Goal: Ask a question: Seek information or help from site administrators or community

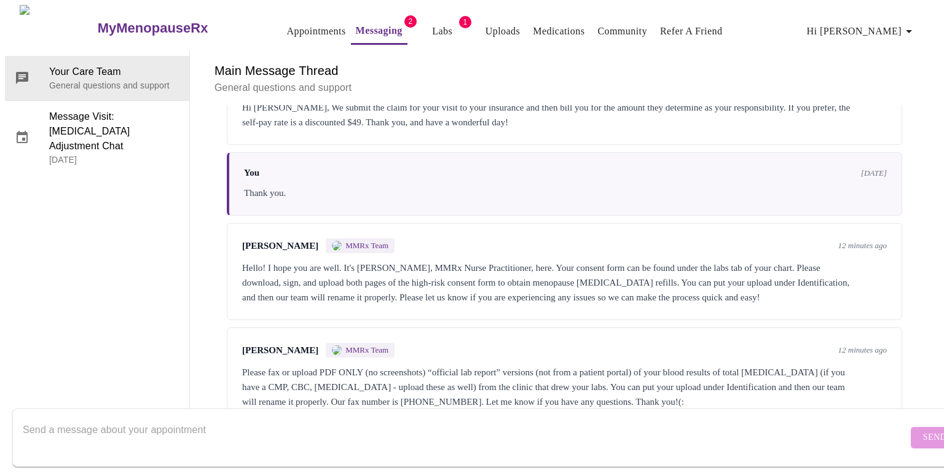
scroll to position [4570, 0]
click at [653, 421] on textarea "Send a message about your appointment" at bounding box center [465, 437] width 885 height 39
click at [525, 439] on textarea "To enrich screen reader interactions, please activate Accessibility in Grammarl…" at bounding box center [465, 437] width 885 height 39
click at [530, 422] on textarea "To enrich screen reader interactions, please activate Accessibility in Grammarl…" at bounding box center [465, 437] width 885 height 39
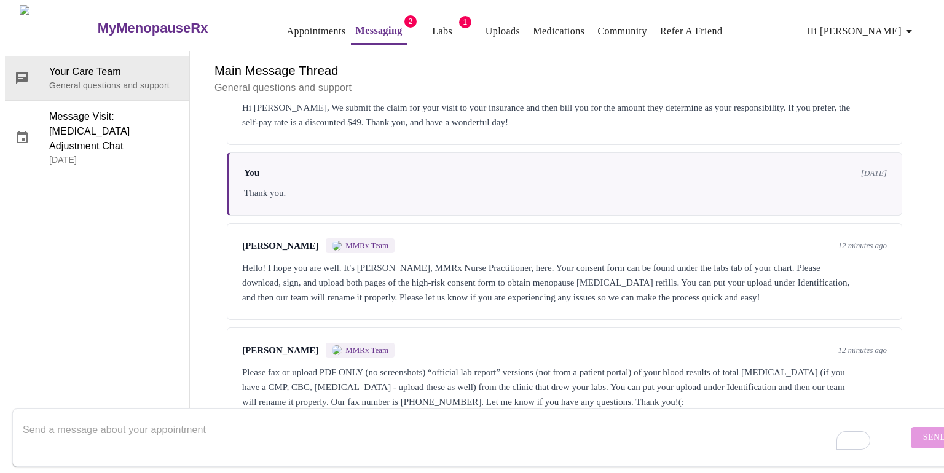
click at [414, 439] on textarea "To enrich screen reader interactions, please activate Accessibility in Grammarl…" at bounding box center [465, 437] width 885 height 39
type textarea "How do I attach the PDF,"
click at [152, 418] on textarea "How do I attach the PDF," at bounding box center [465, 437] width 885 height 39
drag, startPoint x: 152, startPoint y: 417, endPoint x: 0, endPoint y: 417, distance: 151.8
click at [5, 417] on div "MyMenopauseRx Appointments Messaging 2 Labs 1 Uploads Medications Community Ref…" at bounding box center [472, 215] width 934 height 420
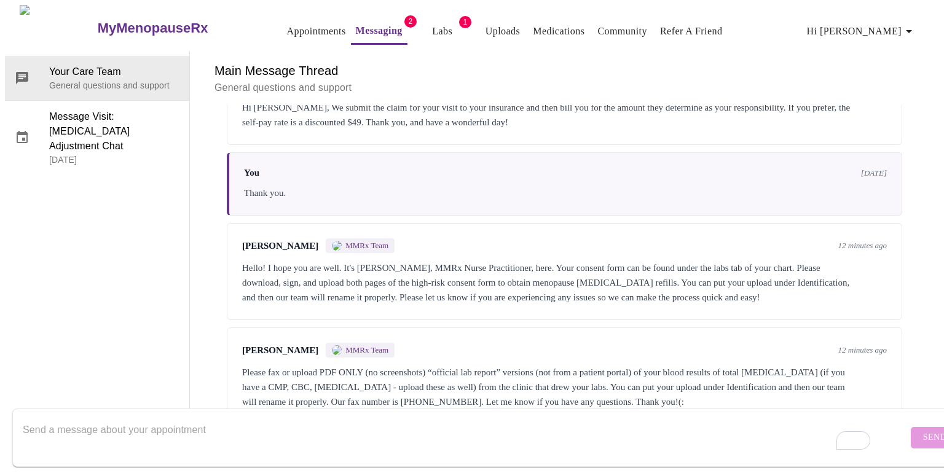
paste textarea "labreport.pdf"
type textarea "labreport.pdf"
click at [923, 430] on span "Send" at bounding box center [934, 437] width 23 height 15
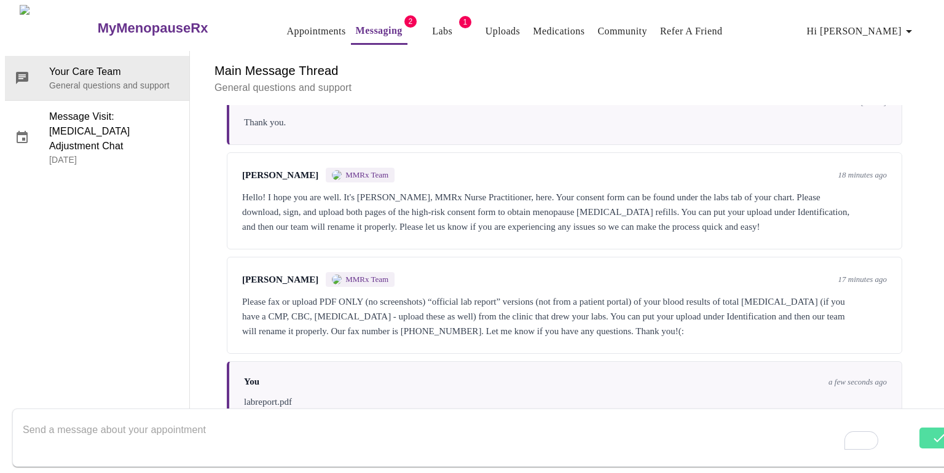
scroll to position [4552, 0]
click at [279, 395] on div "labreport.pdf" at bounding box center [565, 402] width 643 height 15
click at [298, 395] on div "labreport.pdf" at bounding box center [565, 402] width 643 height 15
click at [250, 423] on textarea "To enrich screen reader interactions, please activate Accessibility in Grammarl…" at bounding box center [470, 437] width 894 height 39
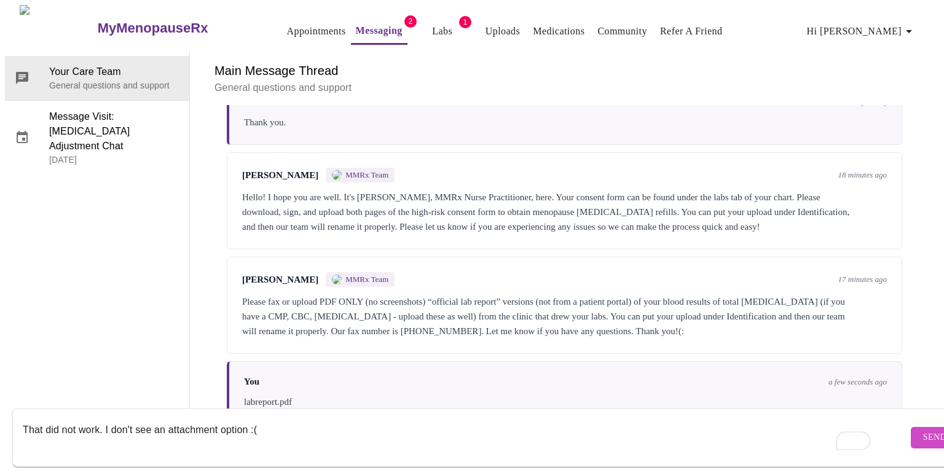
type textarea "That did not work. I don't see an attachment option :("
click at [923, 430] on span "Send" at bounding box center [934, 437] width 23 height 15
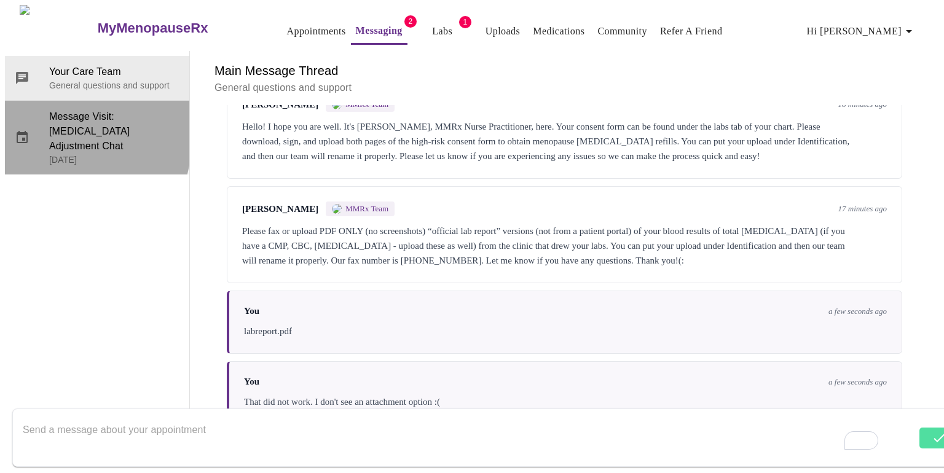
click at [18, 130] on icon at bounding box center [22, 137] width 15 height 15
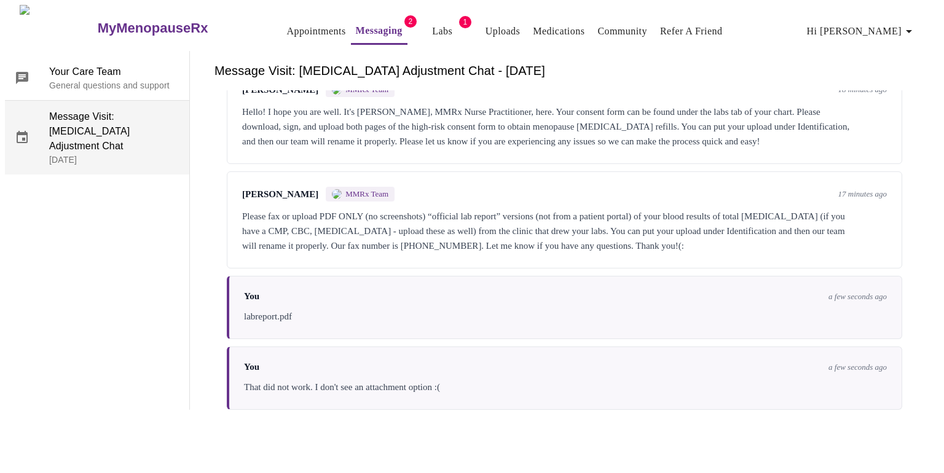
scroll to position [0, 0]
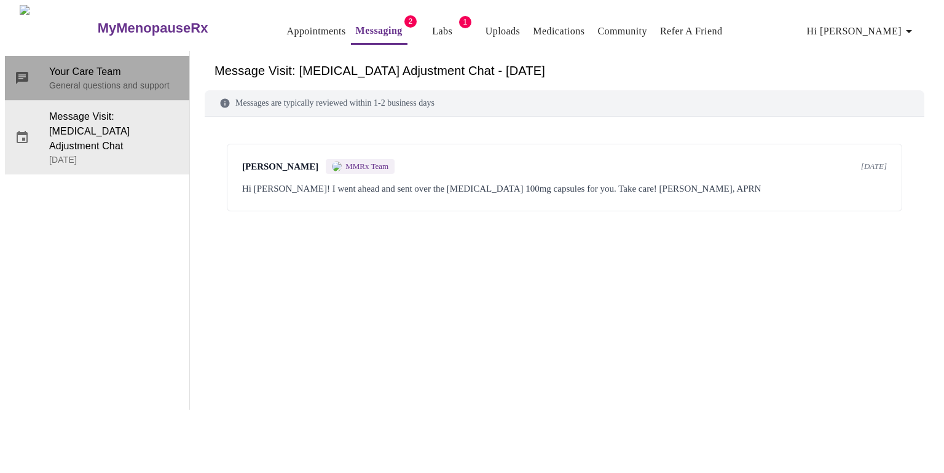
click at [60, 79] on p "General questions and support" at bounding box center [114, 85] width 130 height 12
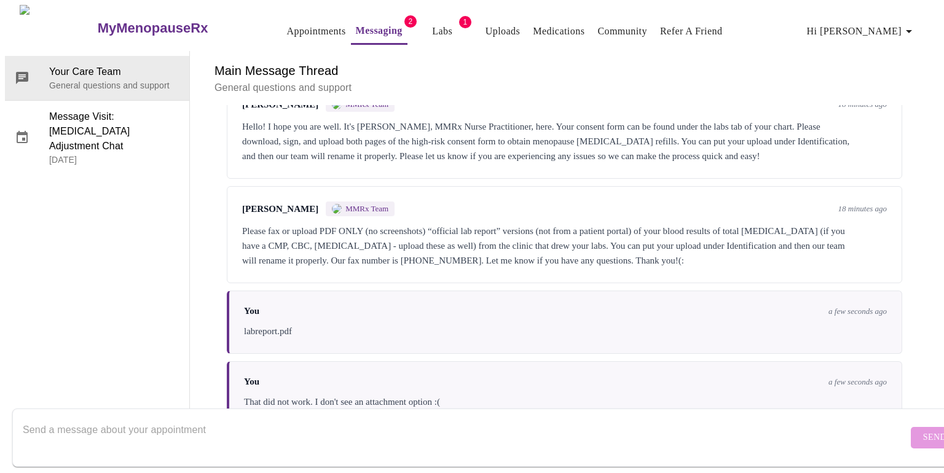
scroll to position [4552, 0]
click at [399, 424] on textarea "To enrich screen reader interactions, please activate Accessibility in Grammarl…" at bounding box center [465, 437] width 885 height 39
click at [559, 437] on textarea "To enrich screen reader interactions, please activate Accessibility in Grammarl…" at bounding box center [465, 437] width 885 height 39
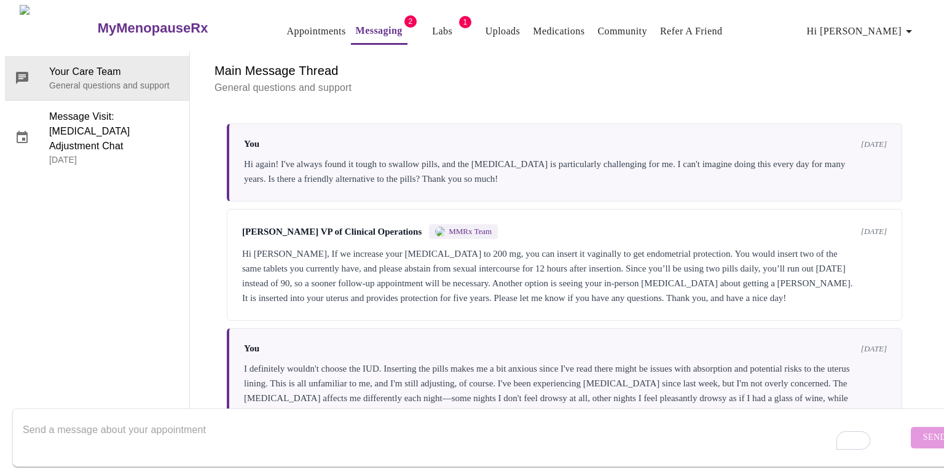
scroll to position [0, 0]
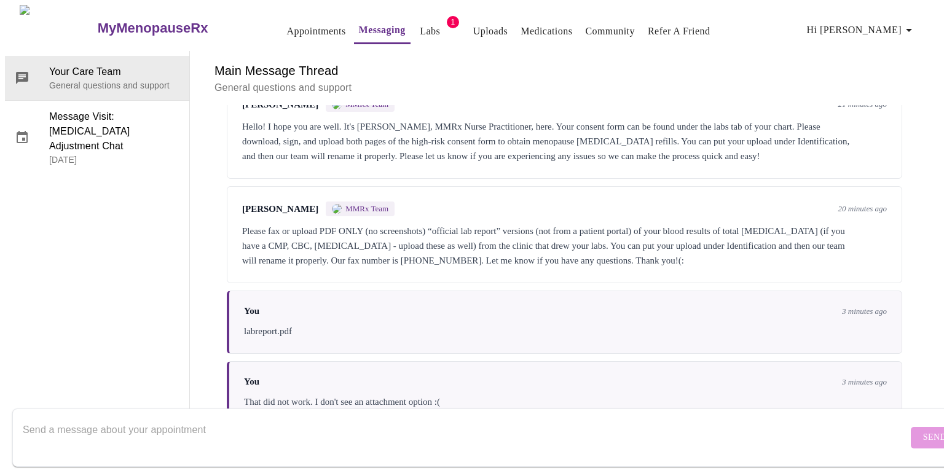
scroll to position [4552, 0]
click at [181, 418] on textarea "Send a message about your appointment" at bounding box center [465, 437] width 885 height 39
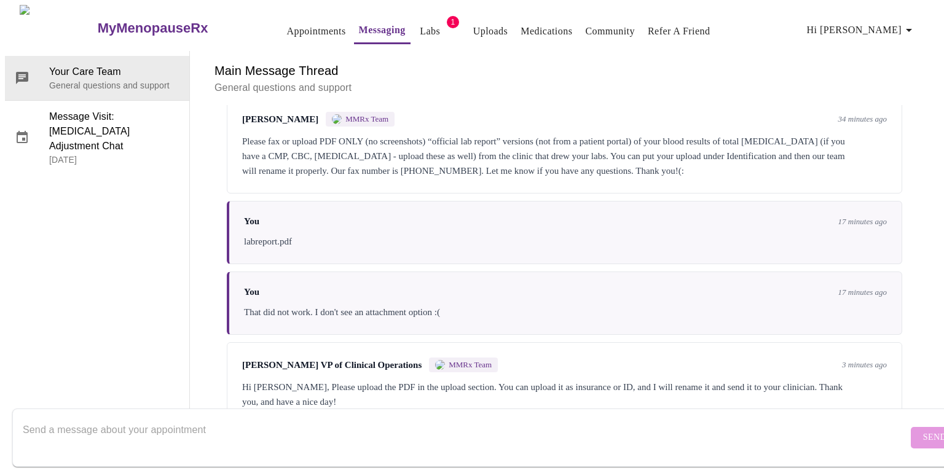
scroll to position [4556, 0]
click at [459, 418] on textarea "Send a message about your appointment" at bounding box center [465, 437] width 885 height 39
type textarea "Thank you."
click at [923, 430] on span "Send" at bounding box center [934, 437] width 23 height 15
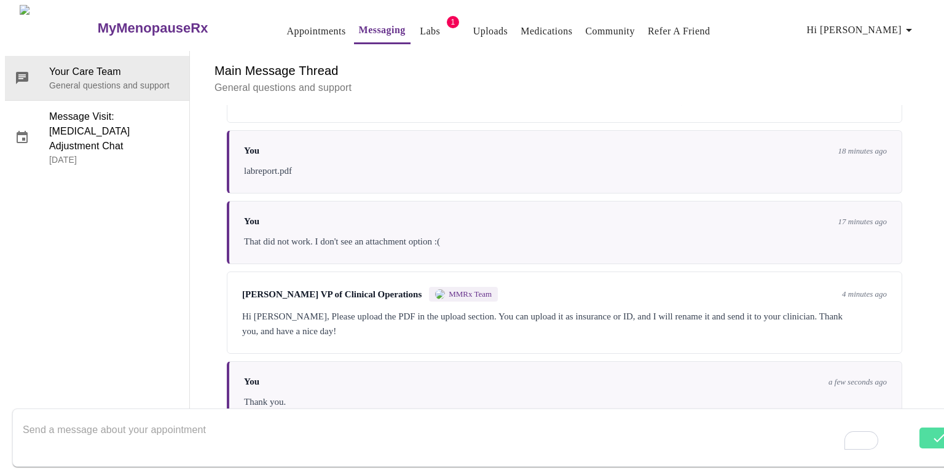
scroll to position [0, 0]
click at [473, 23] on link "Uploads" at bounding box center [490, 31] width 35 height 17
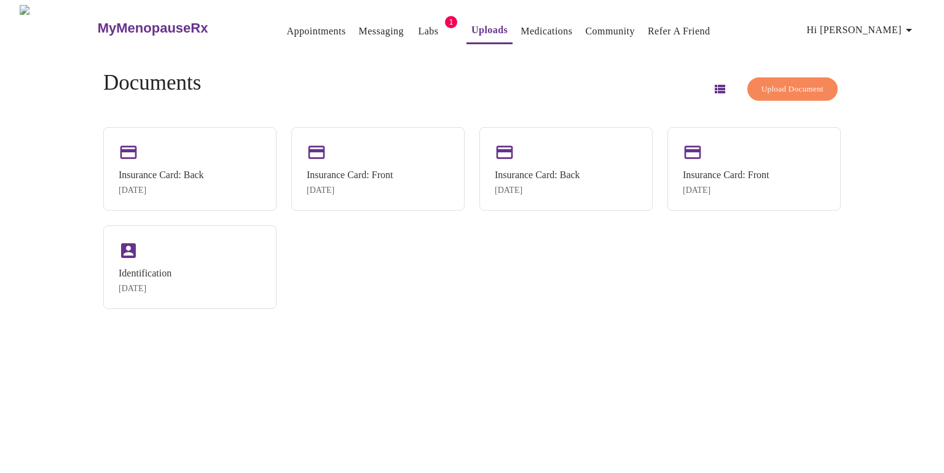
click at [778, 82] on span "Upload Document" at bounding box center [793, 89] width 62 height 14
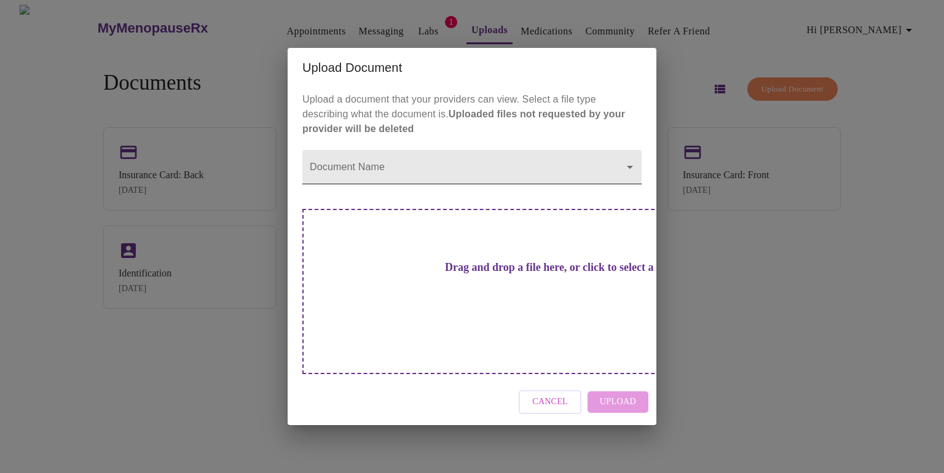
click at [539, 194] on body "MyMenopauseRx Appointments Messaging Labs 1 Uploads Medications Community Refer…" at bounding box center [472, 241] width 934 height 473
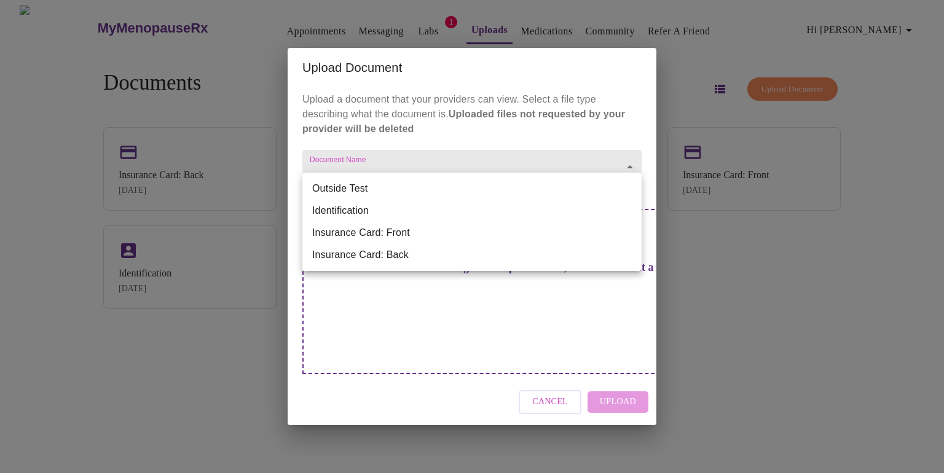
click at [535, 189] on li "Outside Test" at bounding box center [471, 189] width 339 height 22
type input "Outside Test"
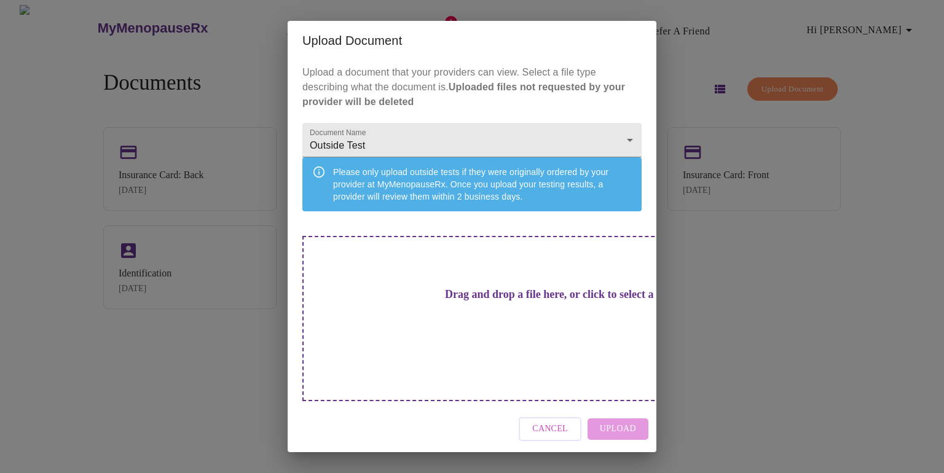
click at [524, 301] on h3 "Drag and drop a file here, or click to select a file" at bounding box center [557, 294] width 339 height 13
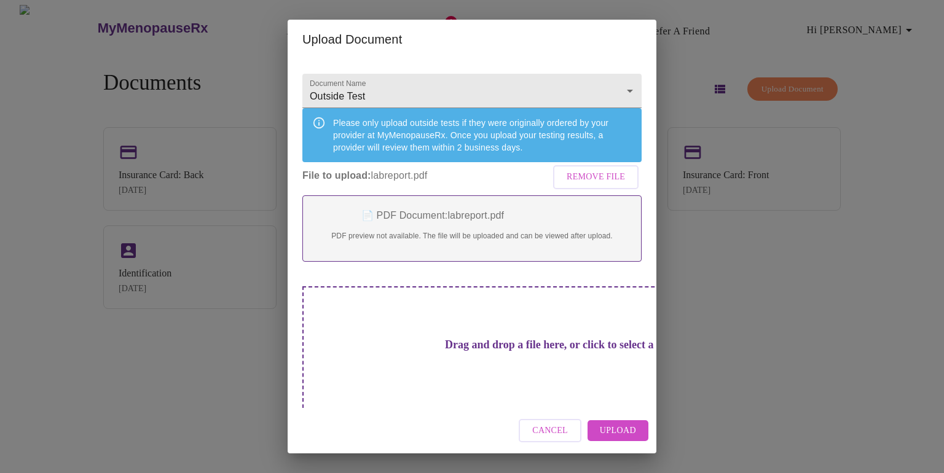
scroll to position [66, 0]
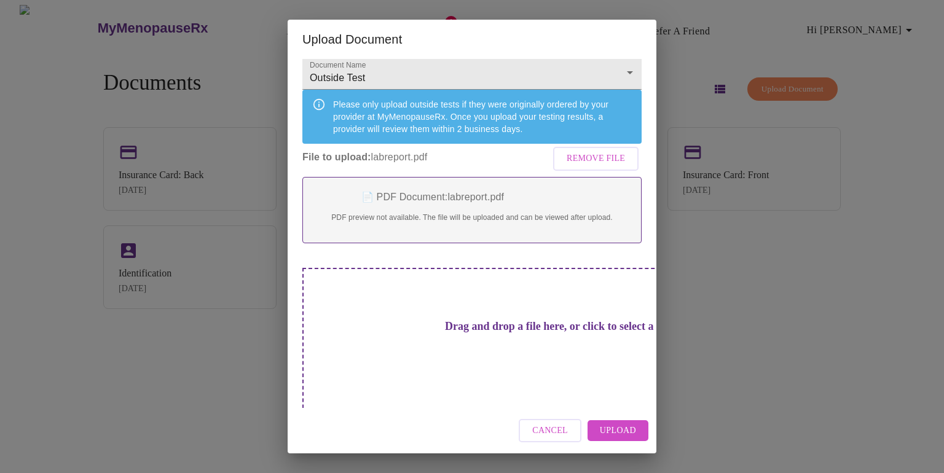
click at [615, 431] on span "Upload" at bounding box center [618, 431] width 36 height 15
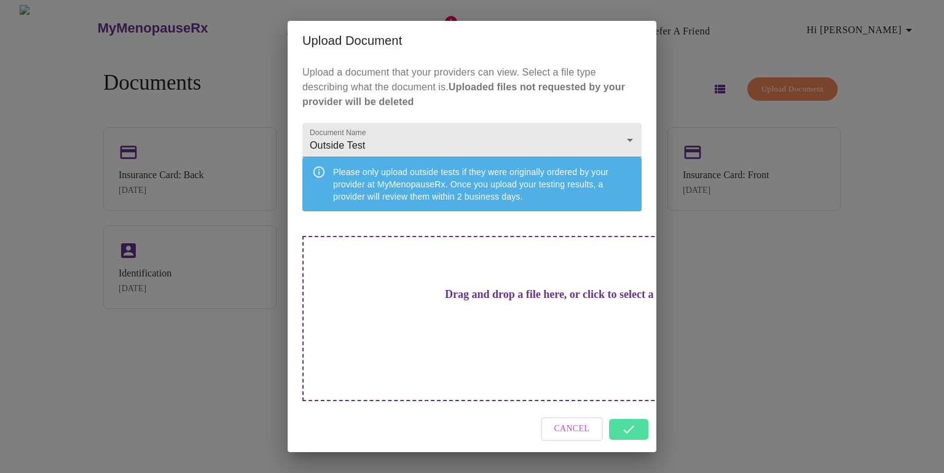
scroll to position [0, 0]
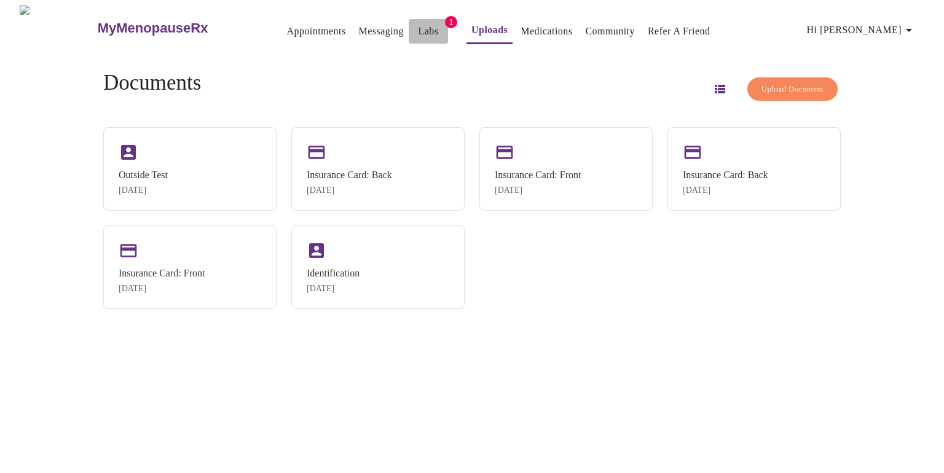
click at [419, 23] on link "Labs" at bounding box center [429, 31] width 20 height 17
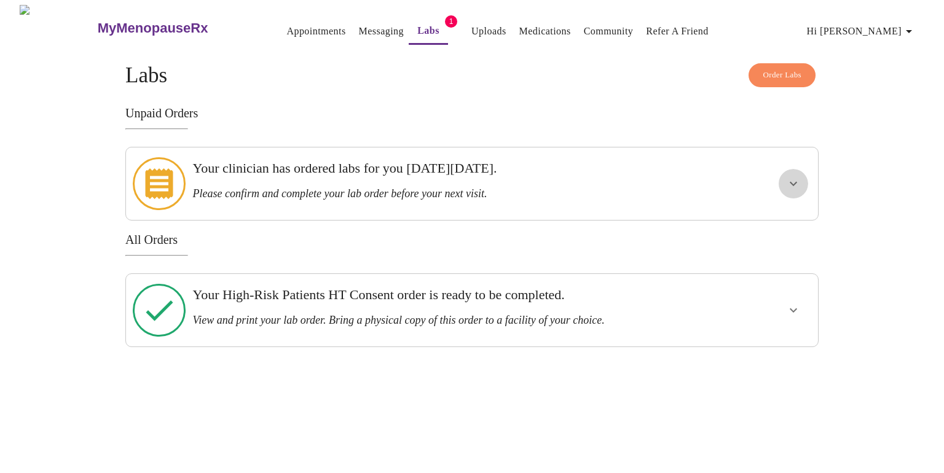
click at [794, 176] on icon "show more" at bounding box center [793, 183] width 15 height 15
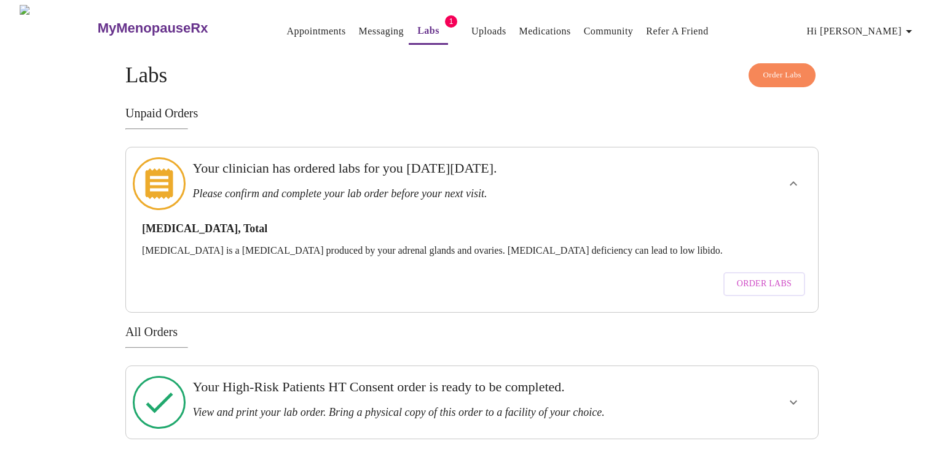
click at [894, 232] on div "MyMenopauseRx Appointments Messaging Labs 1 Uploads Medications Community Refer…" at bounding box center [472, 222] width 934 height 435
click at [795, 400] on icon "show more" at bounding box center [793, 402] width 7 height 4
click at [763, 440] on span "View Order" at bounding box center [763, 447] width 55 height 15
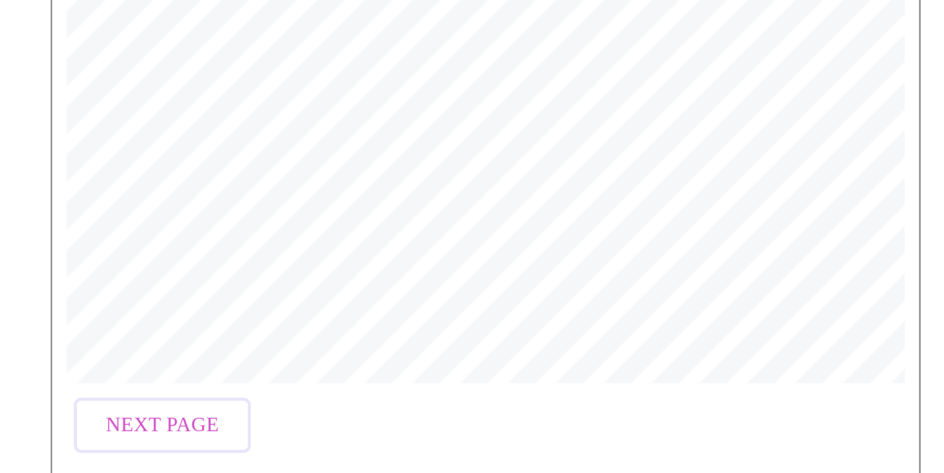
scroll to position [322, 0]
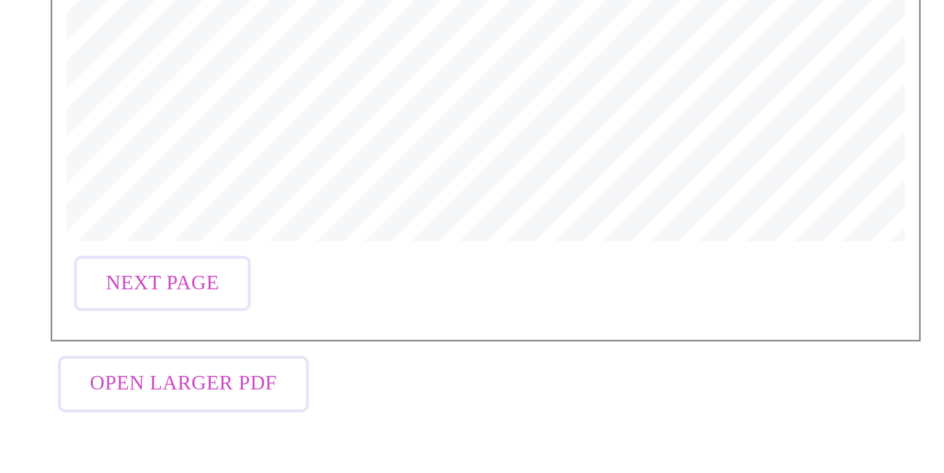
click at [126, 395] on span "Next Page" at bounding box center [141, 392] width 48 height 15
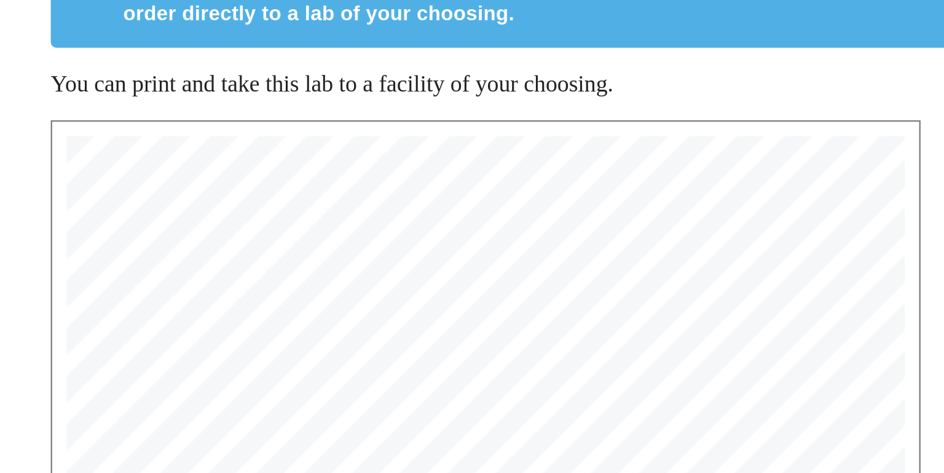
scroll to position [83, 0]
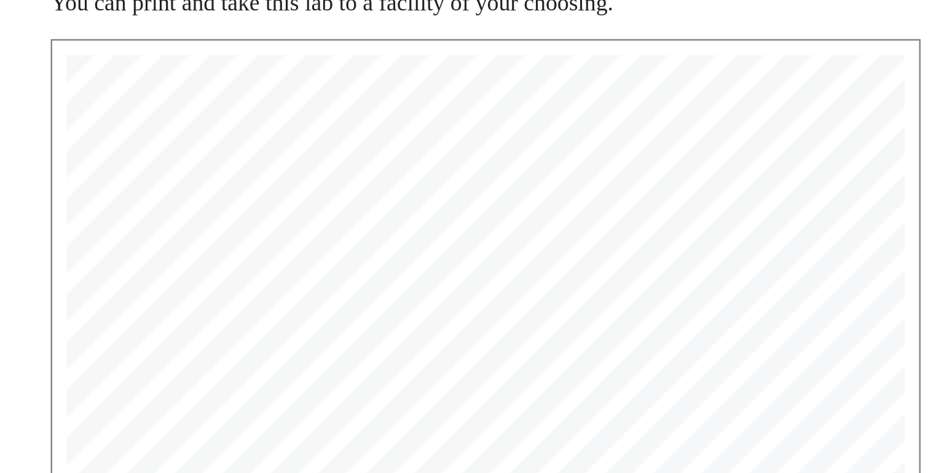
click at [216, 150] on span "Patient Signature: _________________________________________ Date: ____________…" at bounding box center [241, 153] width 229 height 6
click at [223, 151] on span "Patient Signature: _________________________________________ Date: ____________…" at bounding box center [241, 153] width 229 height 6
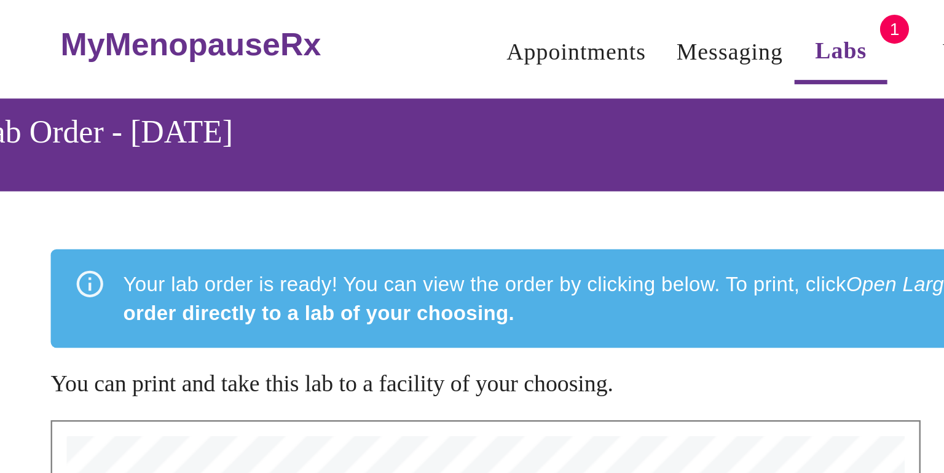
scroll to position [0, 0]
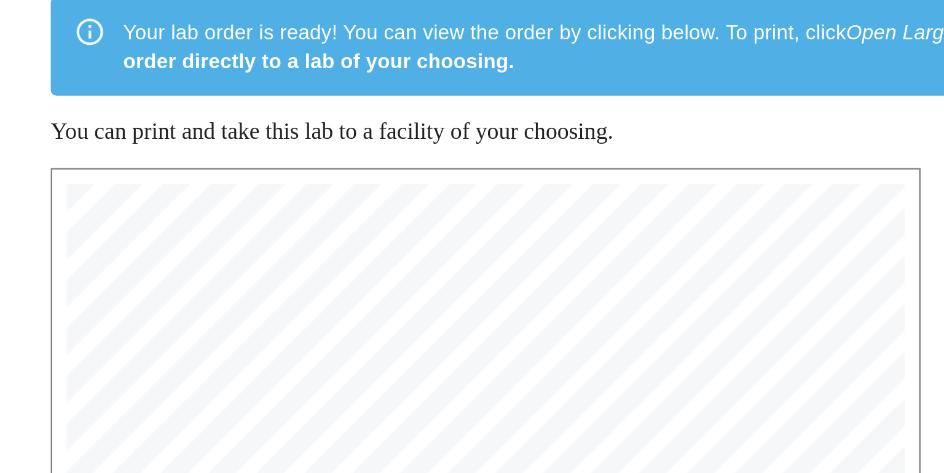
click at [207, 235] on span "Patient Signature: _________________________________________ Date: ____________…" at bounding box center [241, 236] width 229 height 6
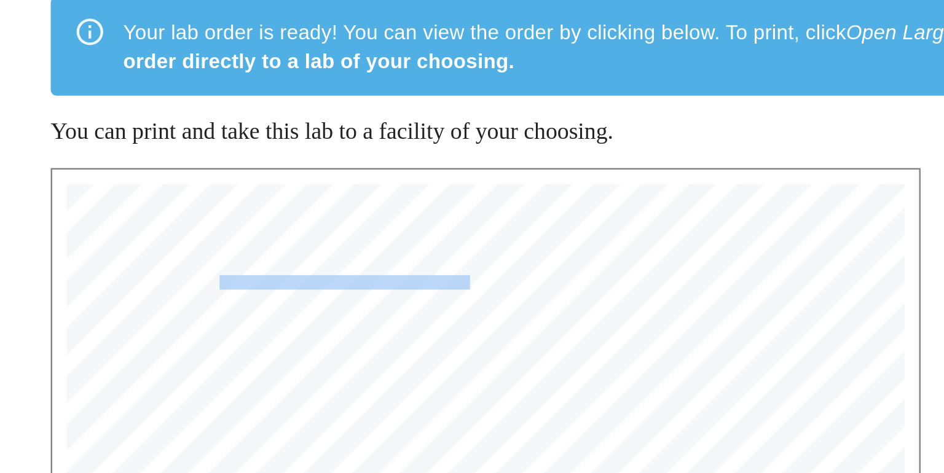
click at [207, 235] on span "Patient Signature: _________________________________________ Date: ____________…" at bounding box center [241, 236] width 229 height 6
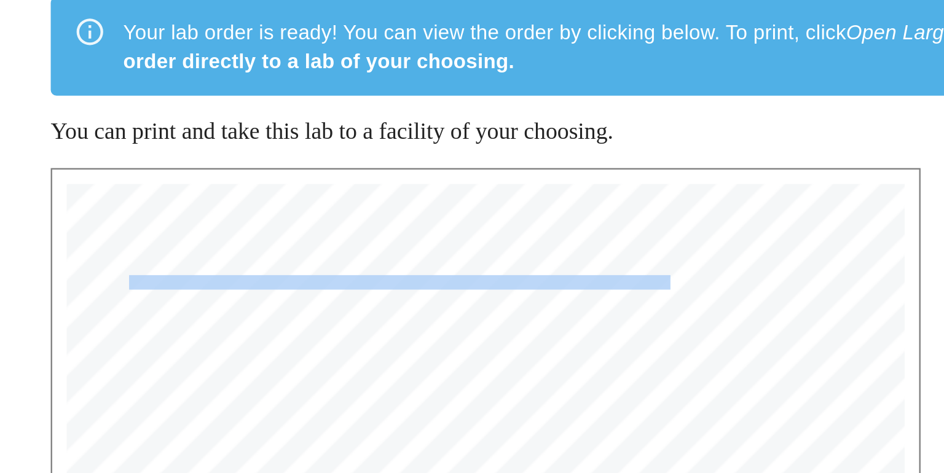
click at [207, 235] on span "Patient Signature: _________________________________________ Date: ____________…" at bounding box center [241, 236] width 229 height 6
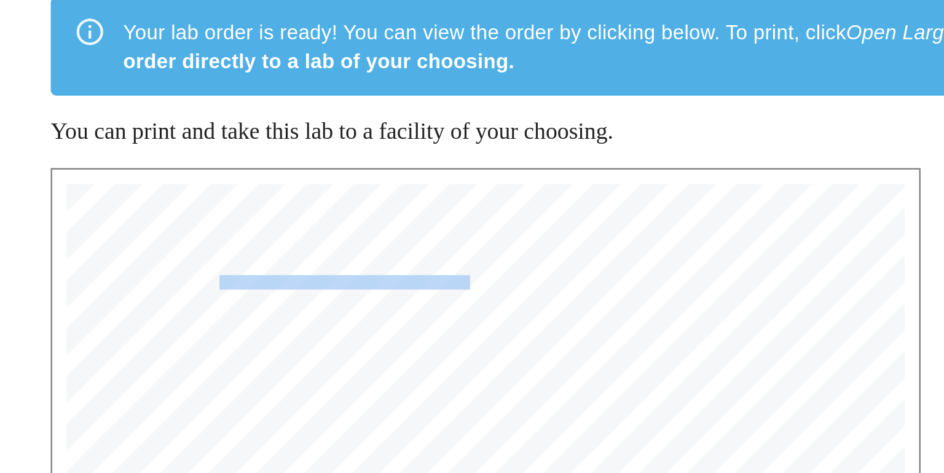
click at [207, 235] on span "Patient Signature: _________________________________________ Date: ____________…" at bounding box center [241, 236] width 229 height 6
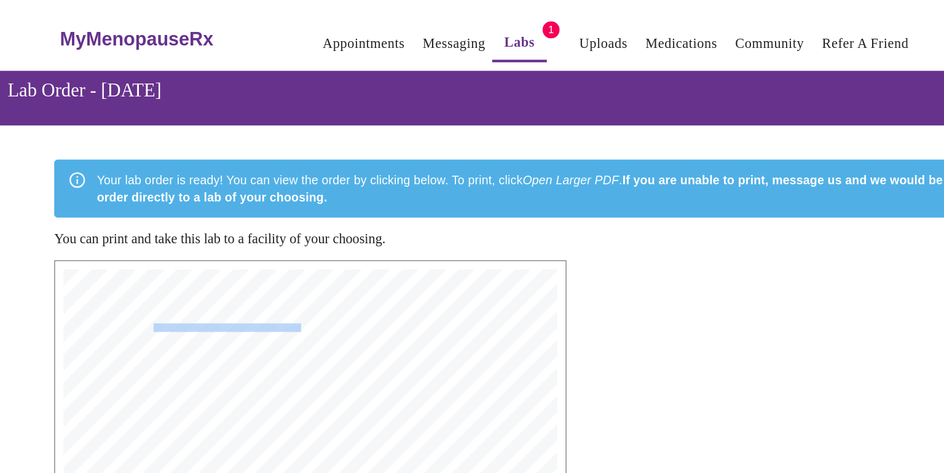
click at [309, 212] on div "MyMenopauseRx | 10/3/25, 6:54 PM MyMenopauseRx | 2 of 2 4. Are making an inform…" at bounding box center [277, 445] width 355 height 503
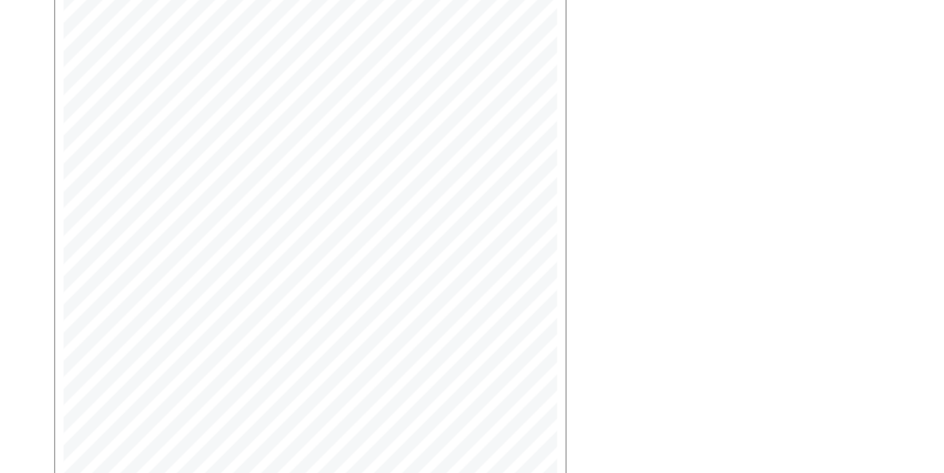
scroll to position [322, 0]
click at [147, 392] on span "Previous Page" at bounding box center [151, 392] width 68 height 15
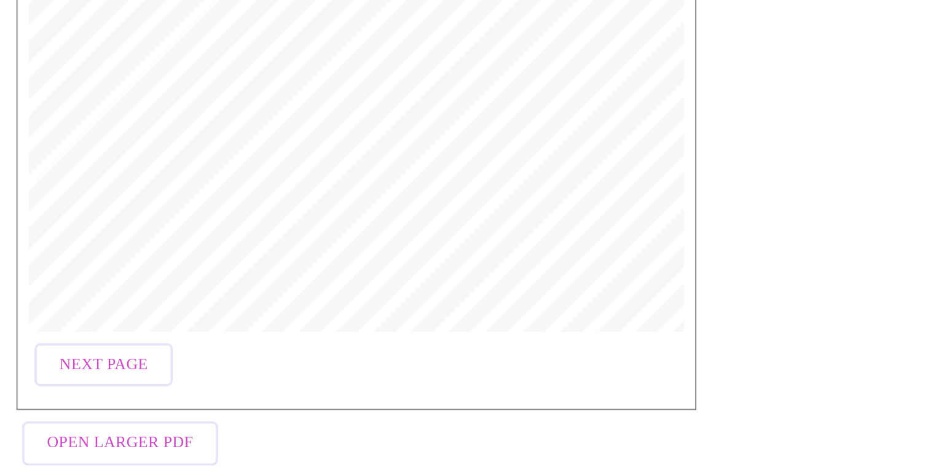
scroll to position [317, 0]
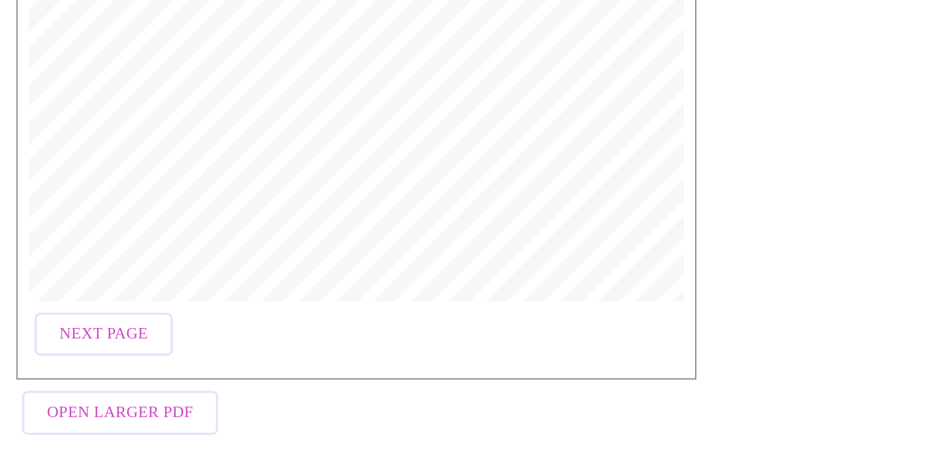
click at [162, 394] on span "Next Page" at bounding box center [141, 397] width 48 height 15
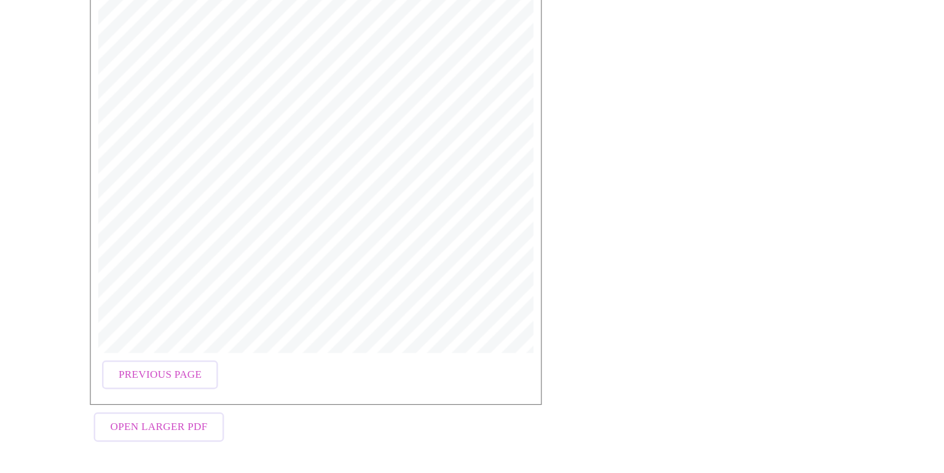
scroll to position [0, 0]
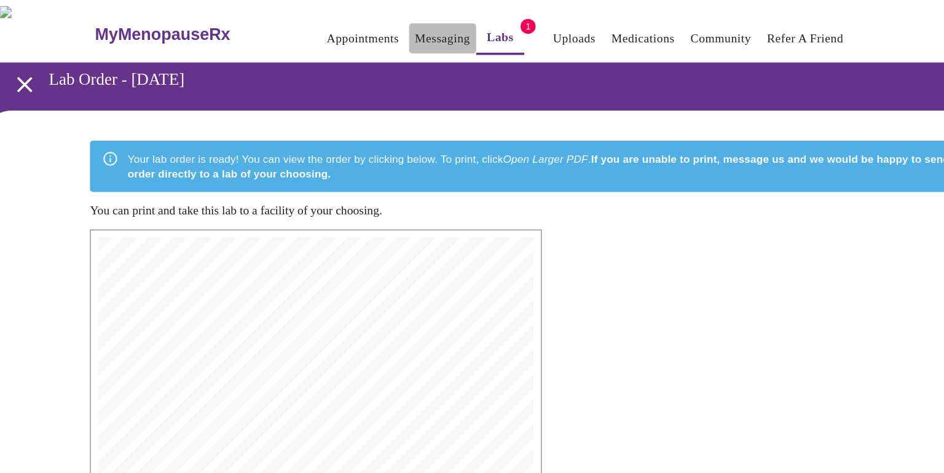
click at [359, 29] on link "Messaging" at bounding box center [381, 31] width 45 height 17
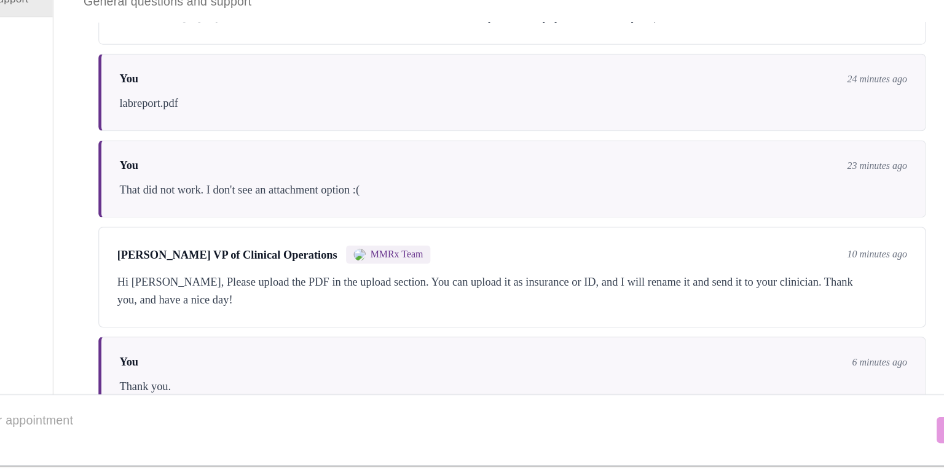
scroll to position [4493, 0]
click at [449, 425] on textarea "To enrich screen reader interactions, please activate Accessibility in Grammarl…" at bounding box center [465, 437] width 885 height 39
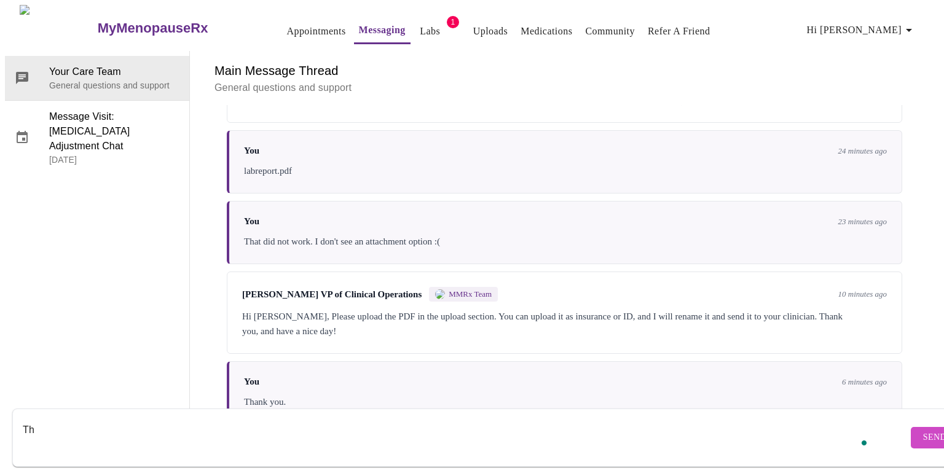
type textarea "T"
click at [132, 420] on textarea "Do I have to print out the form to sign? It does not let me sign." at bounding box center [465, 437] width 885 height 39
click at [375, 418] on textarea "Do I have to print out the consent form to sign? It does not let me sign." at bounding box center [465, 437] width 885 height 39
type textarea "Do I have to print out the consent form to sign? Sorry, my first time doing it …"
click at [923, 430] on span "Send" at bounding box center [934, 437] width 23 height 15
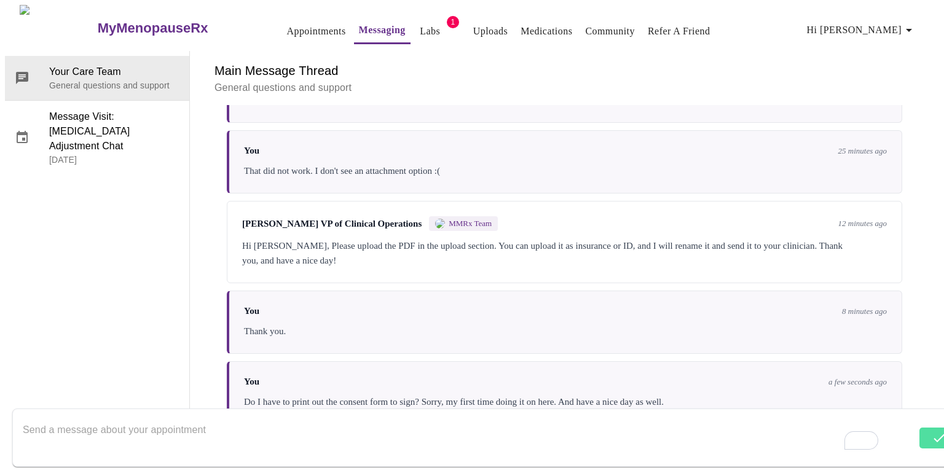
scroll to position [4420, 0]
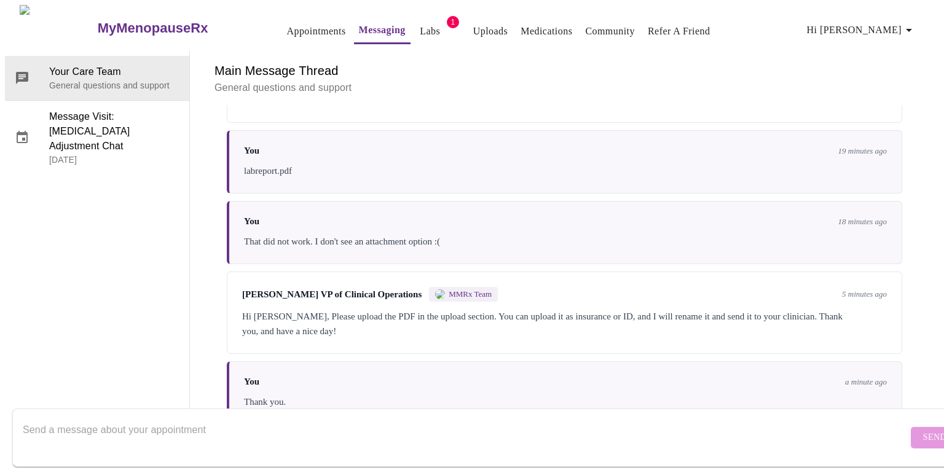
scroll to position [4493, 0]
click at [505, 418] on textarea "Send a message about your appointment" at bounding box center [465, 437] width 885 height 39
